Goal: Task Accomplishment & Management: Complete application form

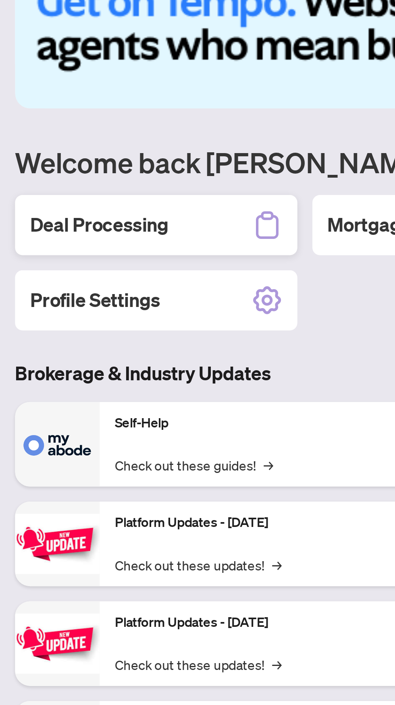
click at [73, 148] on div "Deal Processing" at bounding box center [66, 147] width 121 height 26
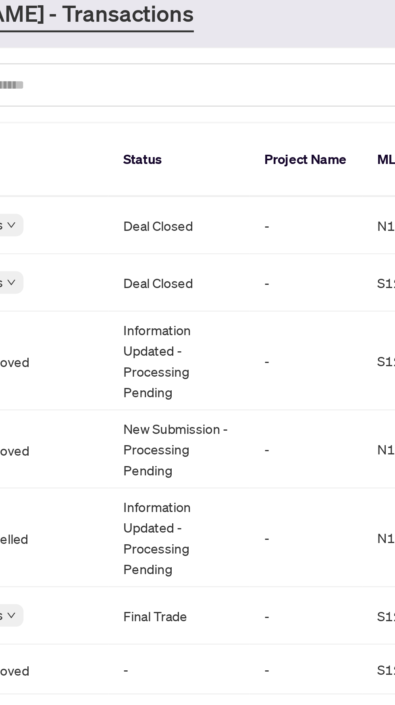
scroll to position [0, 192]
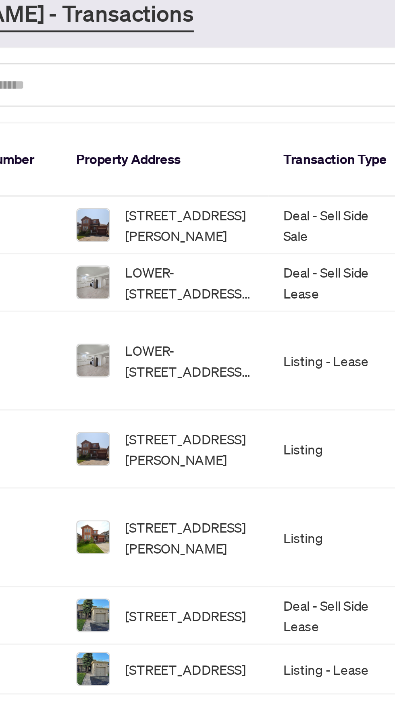
click at [135, 138] on span "[STREET_ADDRESS][PERSON_NAME]" at bounding box center [143, 147] width 55 height 18
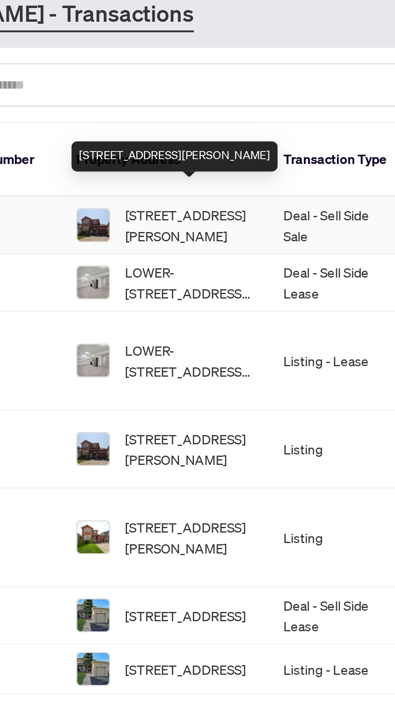
click at [131, 139] on span "[STREET_ADDRESS][PERSON_NAME]" at bounding box center [143, 147] width 55 height 18
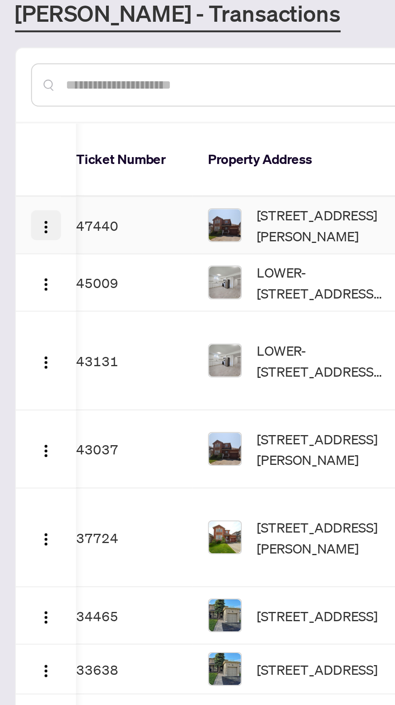
click at [18, 144] on img "button" at bounding box center [20, 147] width 6 height 6
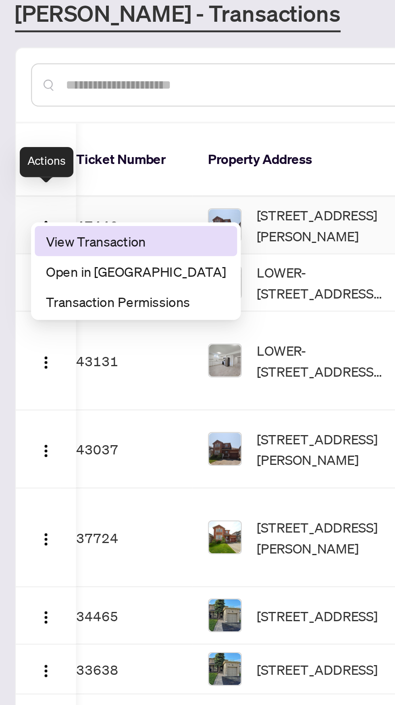
click at [49, 155] on span "View Transaction" at bounding box center [58, 153] width 77 height 9
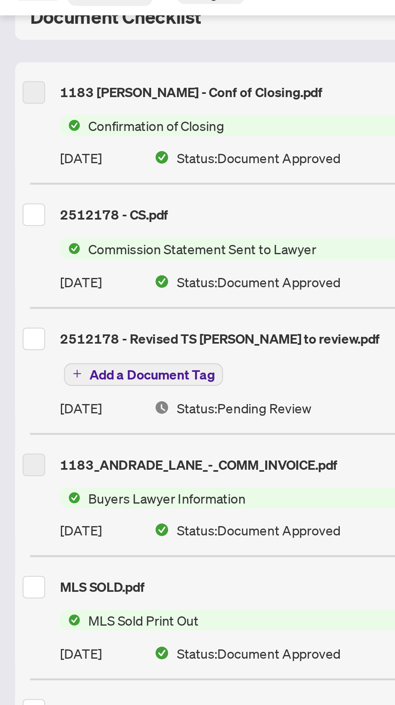
click at [62, 211] on span "Add a Document Tag" at bounding box center [65, 211] width 54 height 6
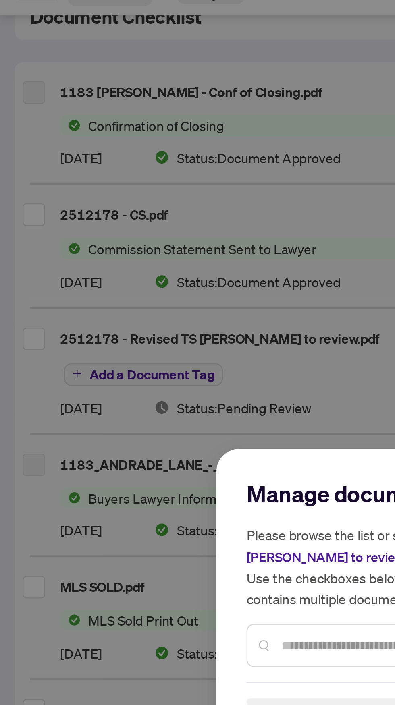
click at [55, 194] on div "Manage document tags Please browse the list or search to apply tags to: 2512178…" at bounding box center [197, 352] width 395 height 705
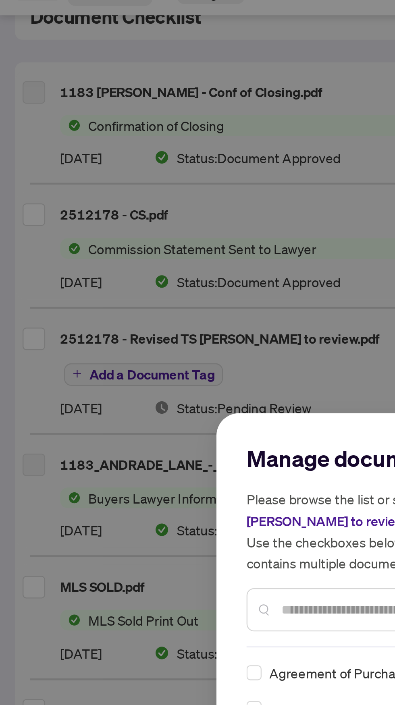
click at [138, 197] on div "Manage document tags Please browse the list or search to apply tags to: 2512178…" at bounding box center [197, 352] width 395 height 705
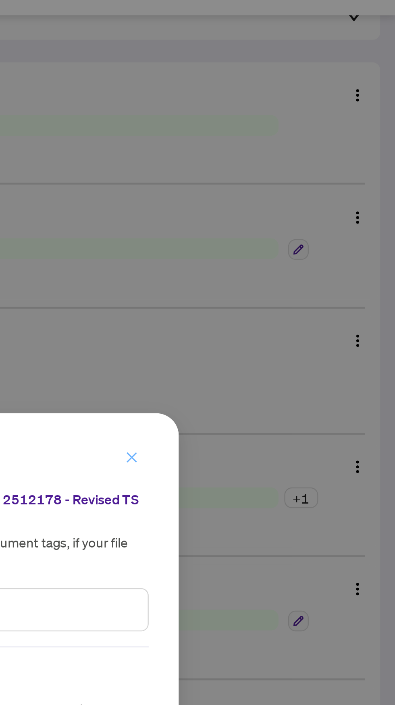
click at [284, 246] on icon "close" at bounding box center [282, 246] width 6 height 6
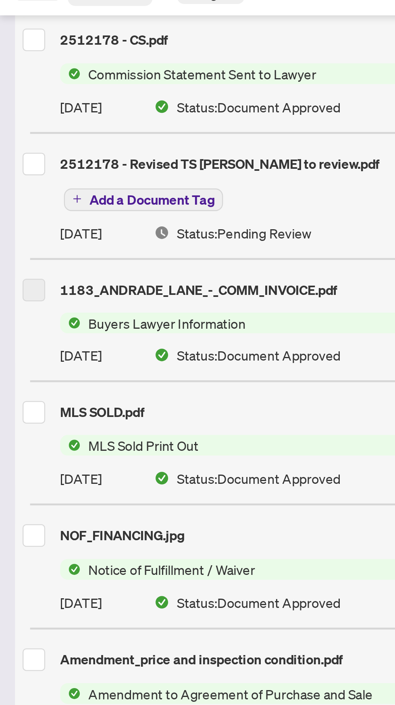
click at [17, 171] on label at bounding box center [15, 175] width 10 height 10
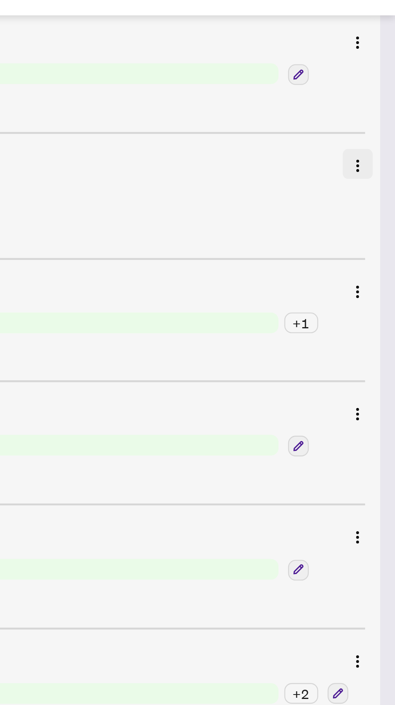
click at [382, 122] on img "button" at bounding box center [379, 121] width 6 height 6
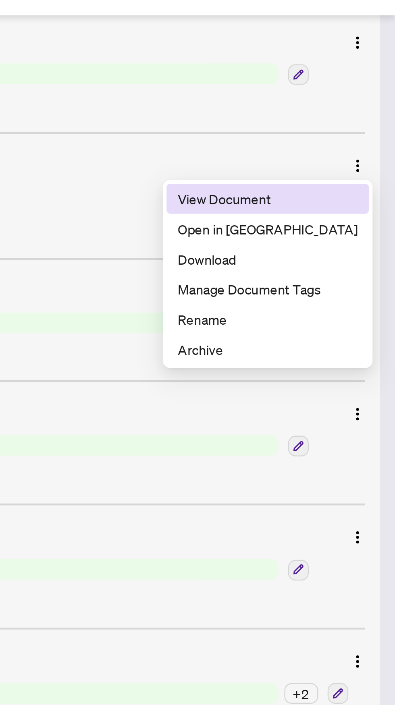
click at [331, 137] on span "View Document" at bounding box center [340, 135] width 77 height 9
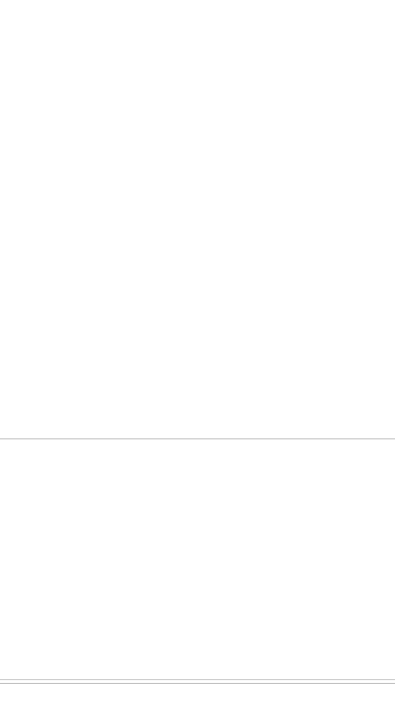
scroll to position [114, 12]
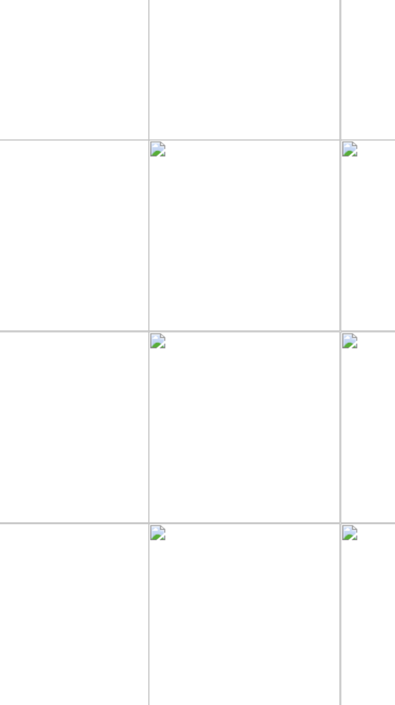
scroll to position [0, 0]
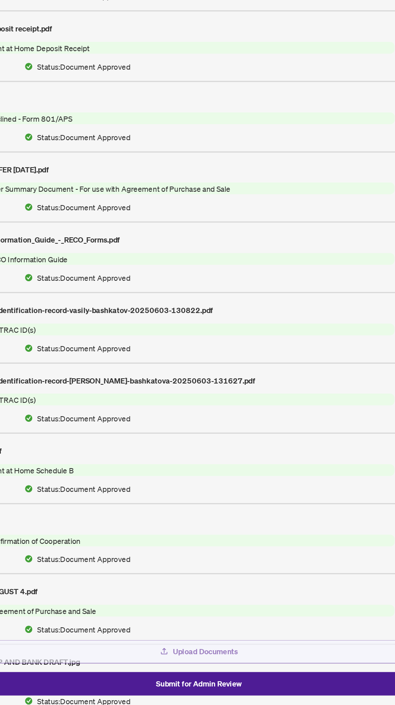
click at [212, 672] on span "Upload Documents" at bounding box center [202, 665] width 49 height 13
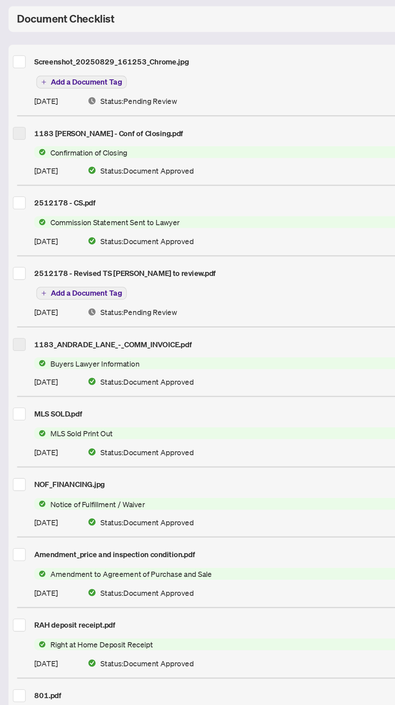
scroll to position [29, 0]
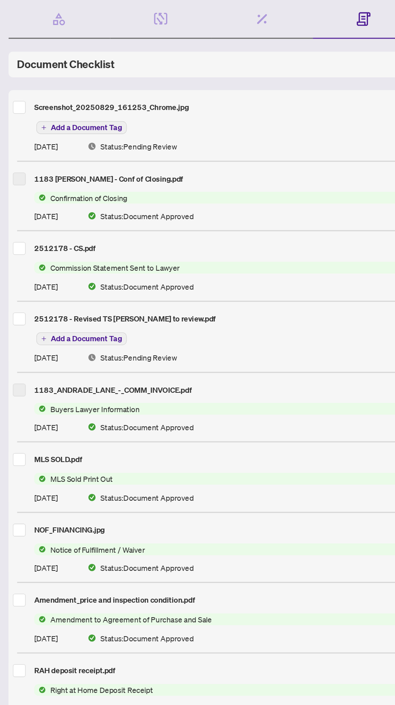
click at [67, 176] on span "Add a Document Tag" at bounding box center [65, 179] width 54 height 6
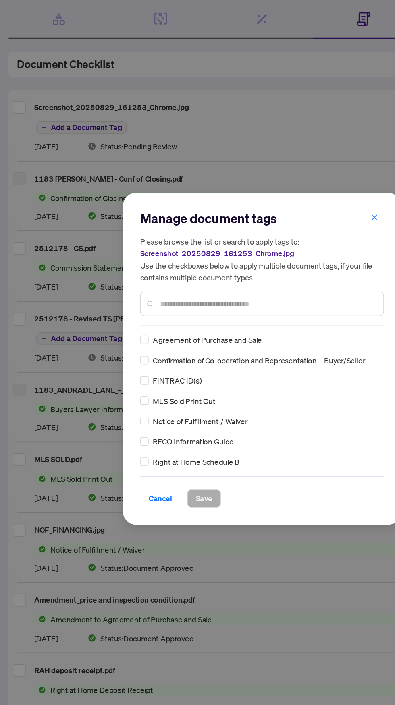
click at [150, 314] on input "text" at bounding box center [202, 311] width 162 height 9
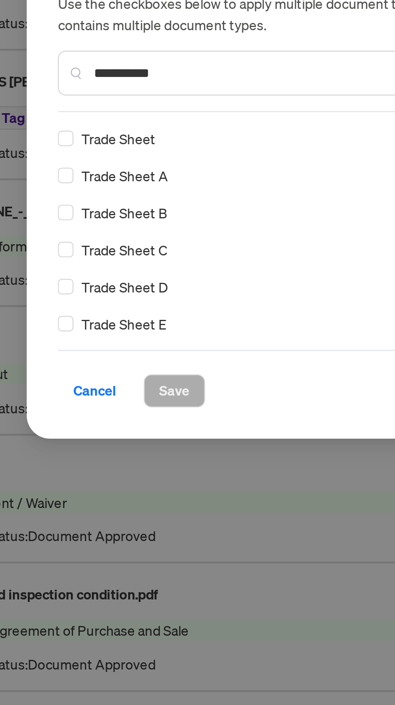
type input "**********"
click at [153, 447] on span "Save" at bounding box center [154, 450] width 12 height 13
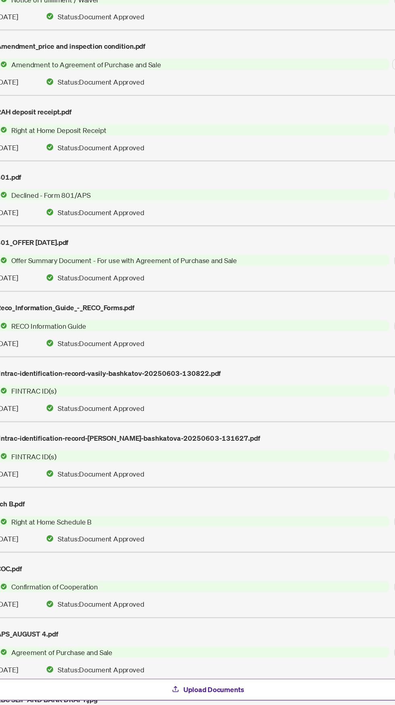
scroll to position [0, 0]
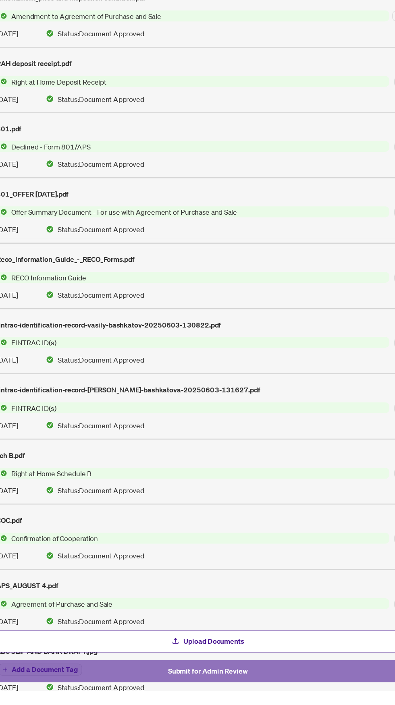
click at [220, 696] on span "Submit for Admin Review" at bounding box center [197, 689] width 64 height 13
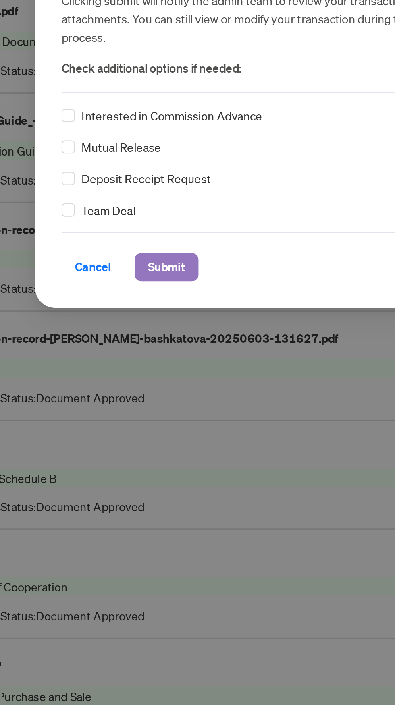
click at [158, 432] on span "Submit" at bounding box center [157, 426] width 18 height 13
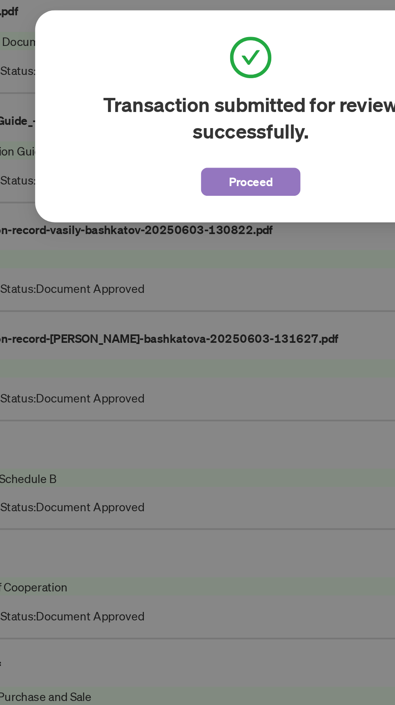
click at [193, 391] on span "Proceed" at bounding box center [197, 384] width 21 height 13
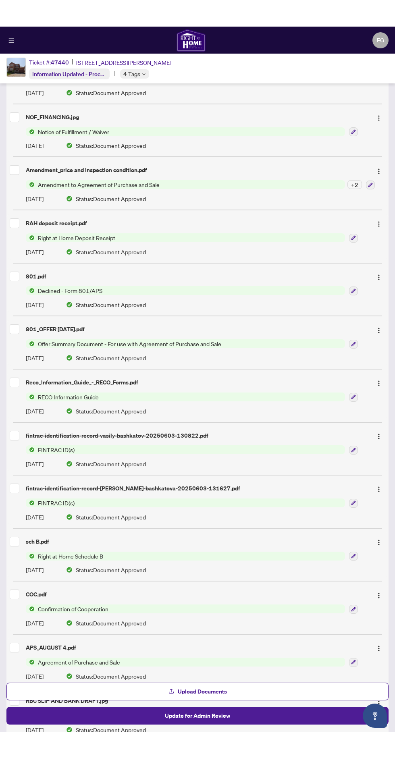
scroll to position [339, 0]
